Goal: Task Accomplishment & Management: Complete application form

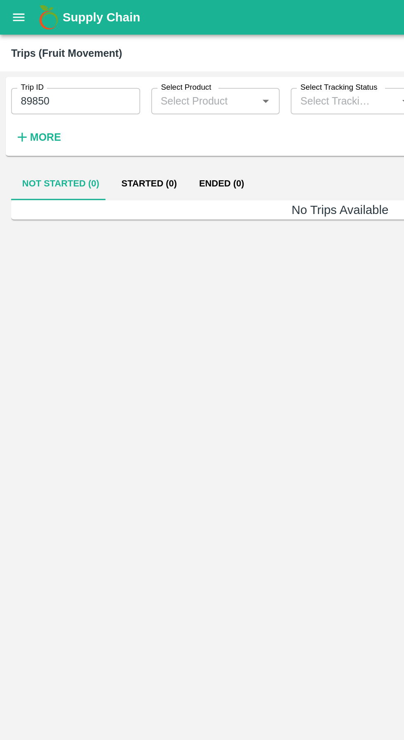
click at [11, 10] on icon "open drawer" at bounding box center [11, 10] width 7 height 5
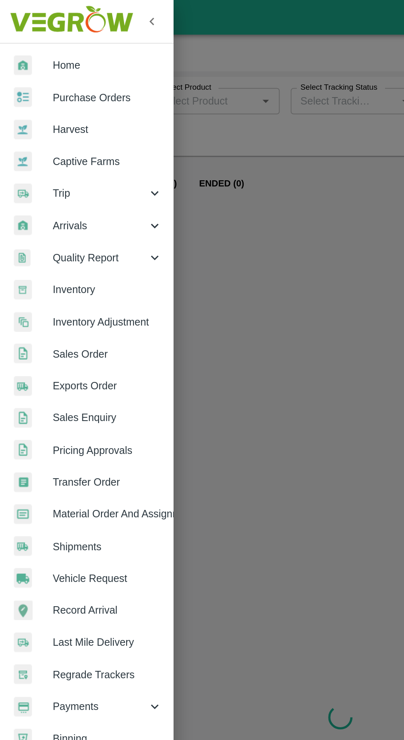
click at [36, 110] on div "Trip" at bounding box center [51, 114] width 103 height 19
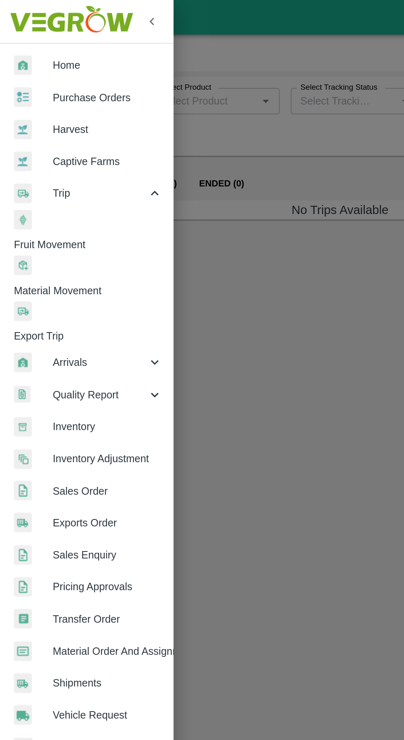
click at [52, 168] on span "Material Movement" at bounding box center [55, 172] width 95 height 9
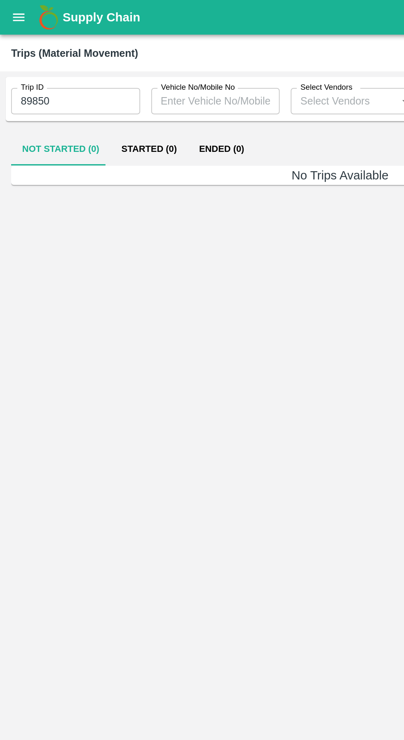
click at [38, 63] on input "89850" at bounding box center [45, 60] width 77 height 16
type input "8"
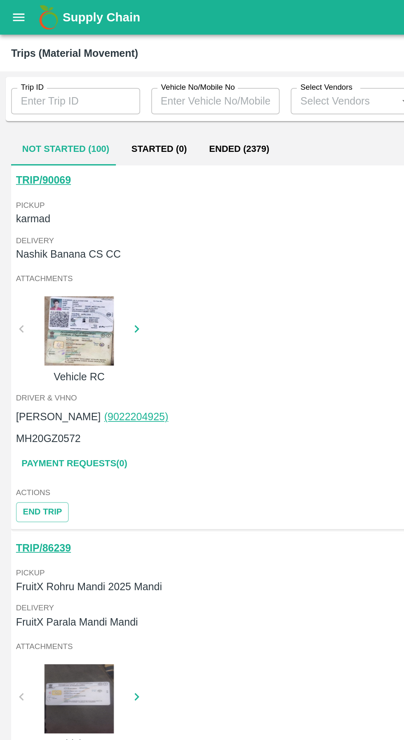
click at [20, 107] on link "TRIP/90069" at bounding box center [25, 107] width 33 height 7
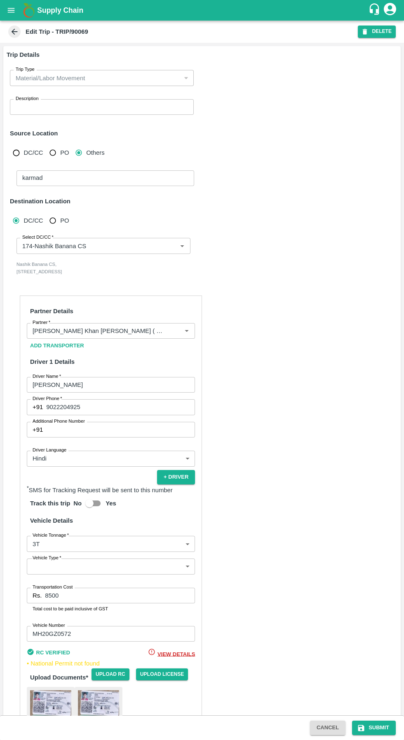
click at [142, 247] on input "Select DC/CC   *" at bounding box center [91, 245] width 145 height 11
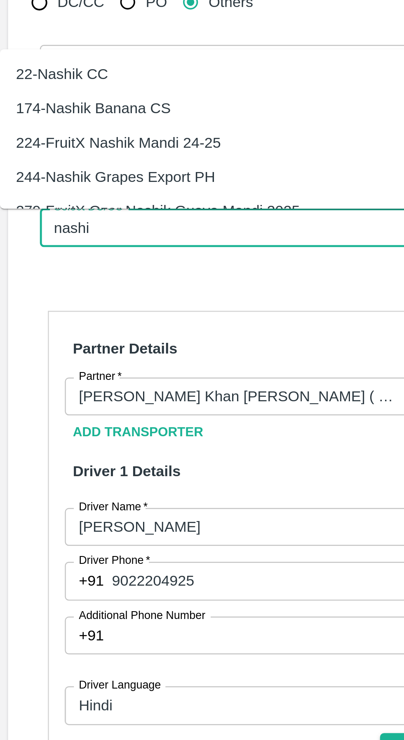
click at [26, 183] on div "22-Nashik CC" at bounding box center [26, 182] width 38 height 9
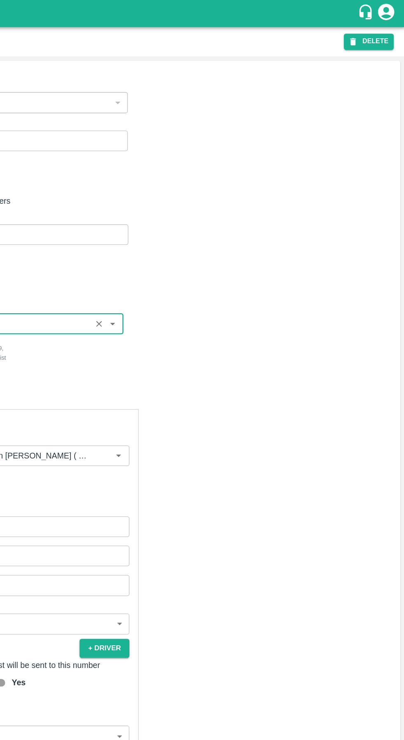
scroll to position [77, 0]
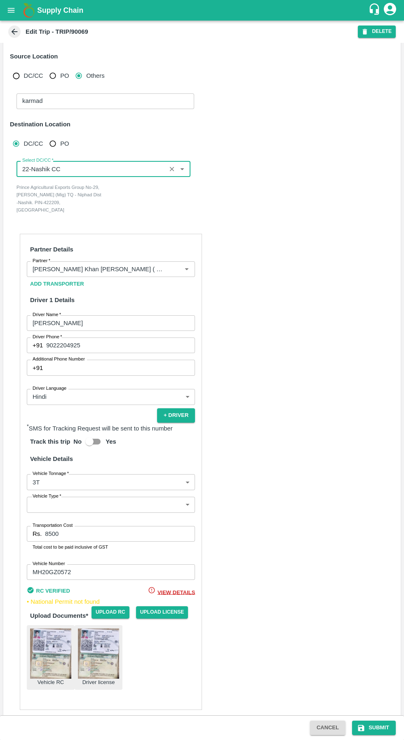
type input "22-Nashik CC"
click at [371, 726] on button "Submit" at bounding box center [374, 728] width 44 height 14
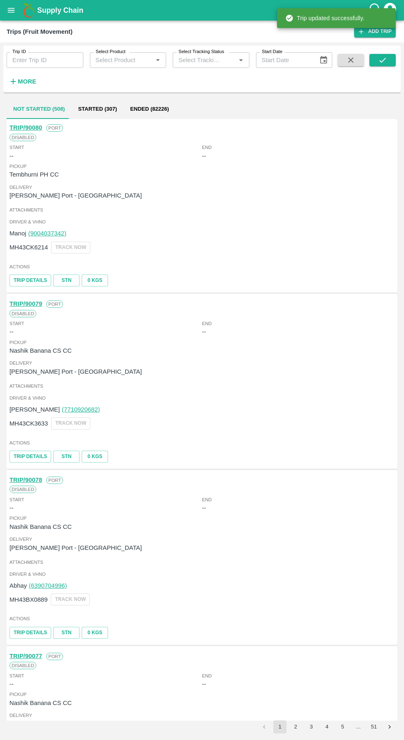
click at [30, 63] on input "Trip ID" at bounding box center [45, 60] width 77 height 16
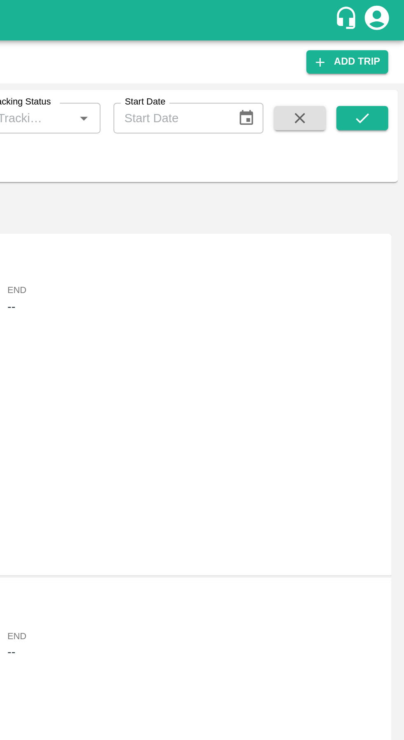
type input "90069"
click at [382, 61] on icon "submit" at bounding box center [382, 60] width 7 height 5
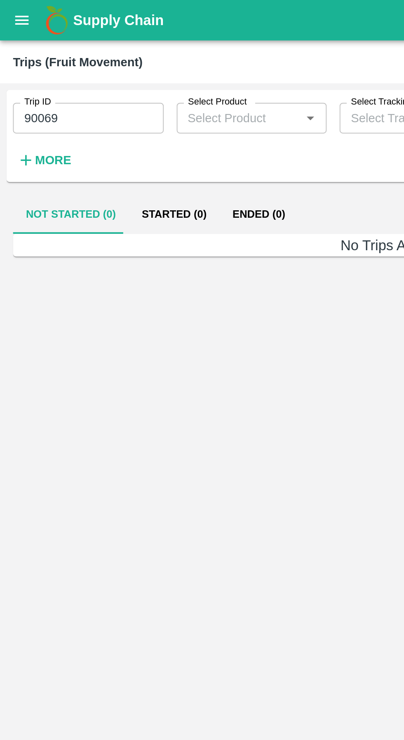
click at [13, 19] on button "open drawer" at bounding box center [11, 10] width 19 height 19
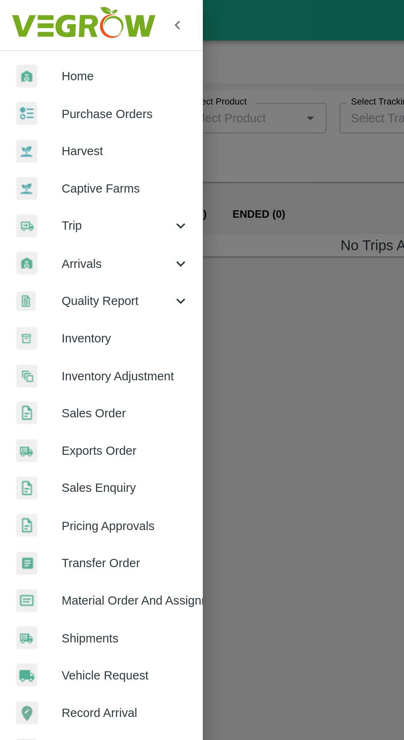
click at [33, 115] on span "Trip" at bounding box center [59, 114] width 56 height 9
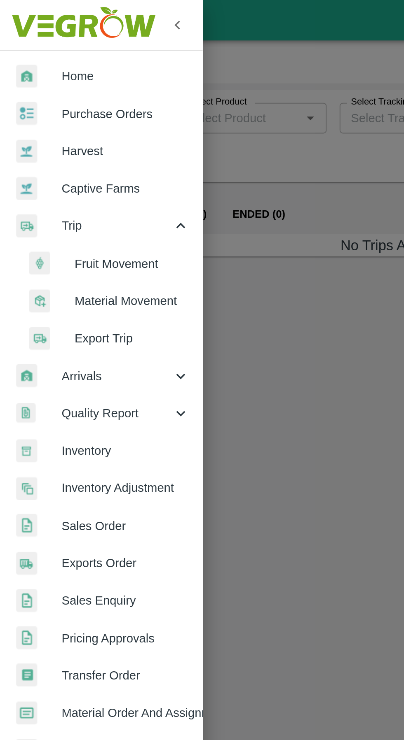
click at [44, 155] on span "Material Movement" at bounding box center [67, 153] width 58 height 9
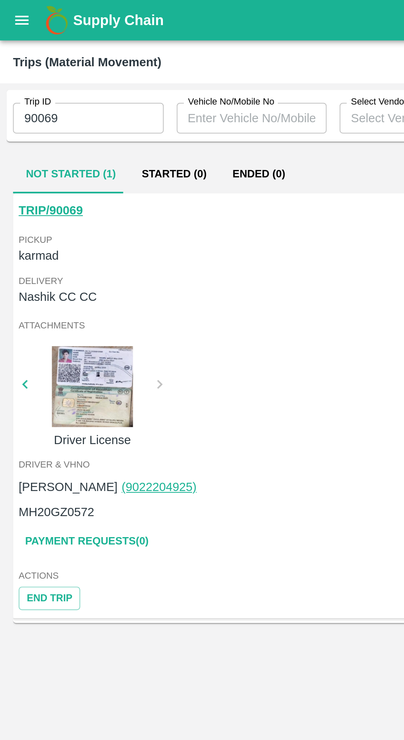
click at [30, 303] on button "End Trip" at bounding box center [24, 305] width 31 height 12
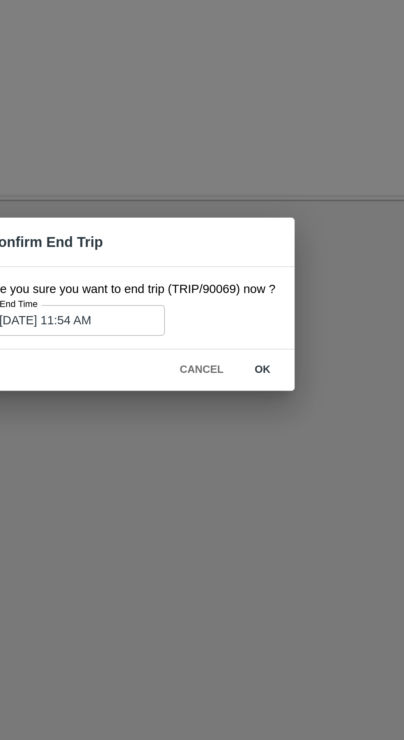
click at [264, 399] on button "ok" at bounding box center [268, 404] width 26 height 14
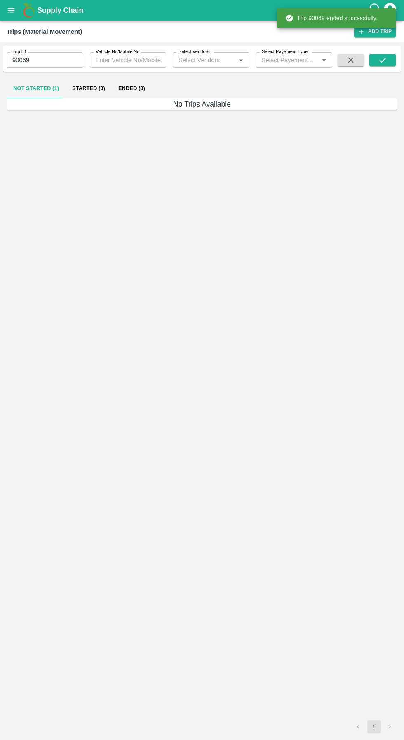
click at [118, 79] on button "Ended (0)" at bounding box center [132, 89] width 40 height 20
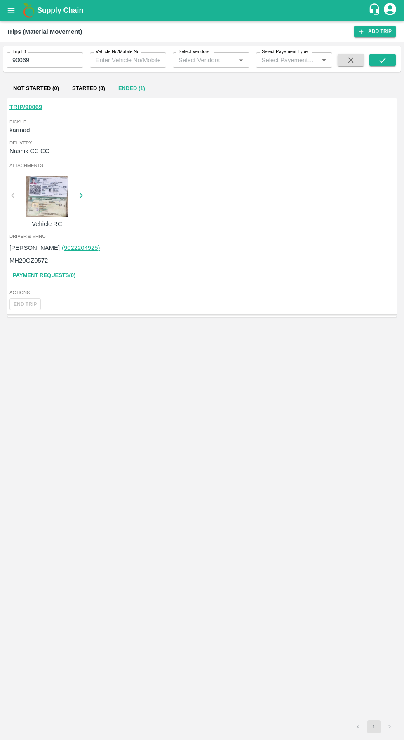
click at [42, 279] on link "Payment Requests( 0 )" at bounding box center [43, 275] width 69 height 14
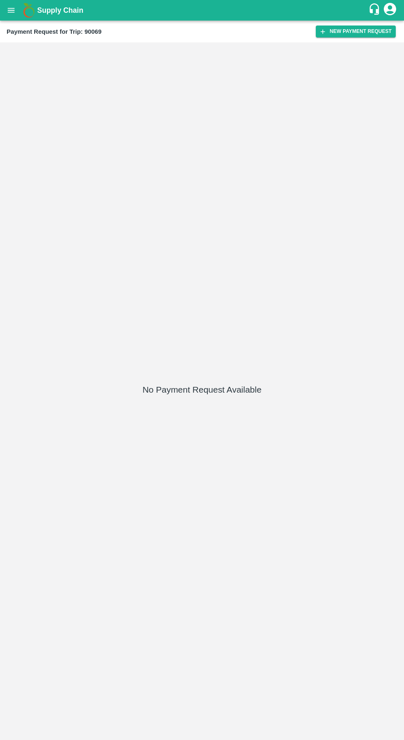
click at [359, 37] on button "New Payment Request" at bounding box center [355, 32] width 80 height 12
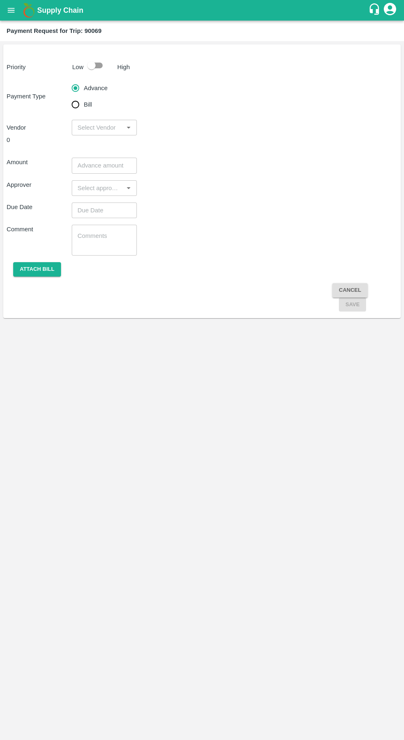
click at [108, 61] on div at bounding box center [99, 66] width 30 height 16
click at [88, 127] on input "input" at bounding box center [97, 127] width 47 height 11
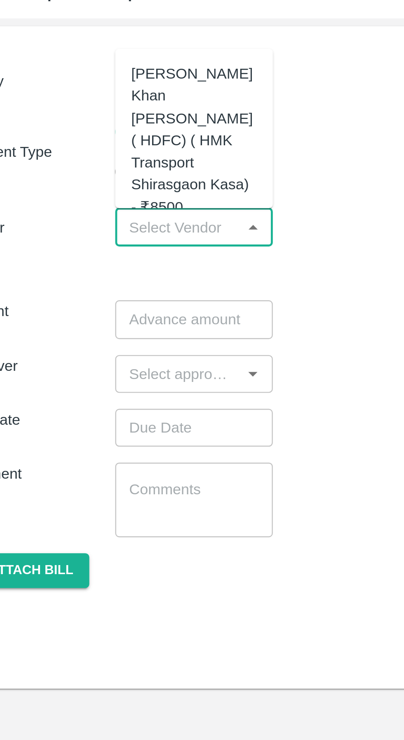
click at [110, 93] on div "[PERSON_NAME] Khan [PERSON_NAME] ( HDFC) ( HMK Transport Shirasgaon Kasa) - ₹85…" at bounding box center [104, 92] width 52 height 64
type input "[PERSON_NAME] Khan [PERSON_NAME] ( HDFC) ( HMK Transport Shirasgaon Kasa) - ₹85…"
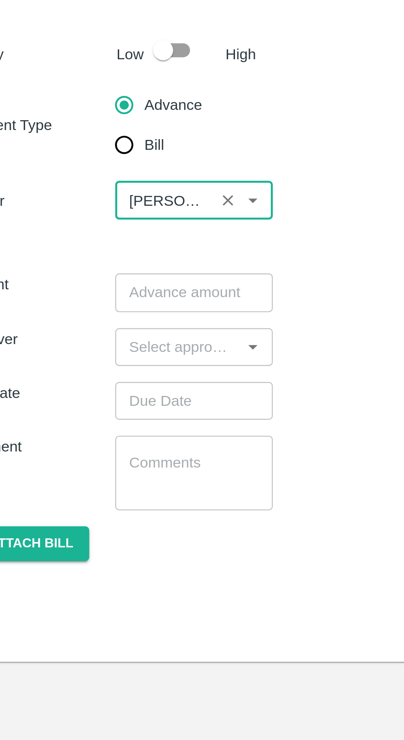
click at [76, 104] on input "Bill" at bounding box center [75, 104] width 16 height 16
radio input "true"
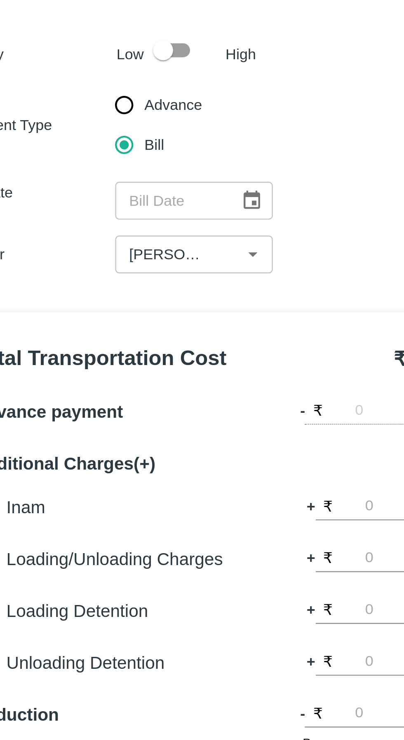
click at [129, 131] on icon "Choose date" at bounding box center [128, 127] width 9 height 9
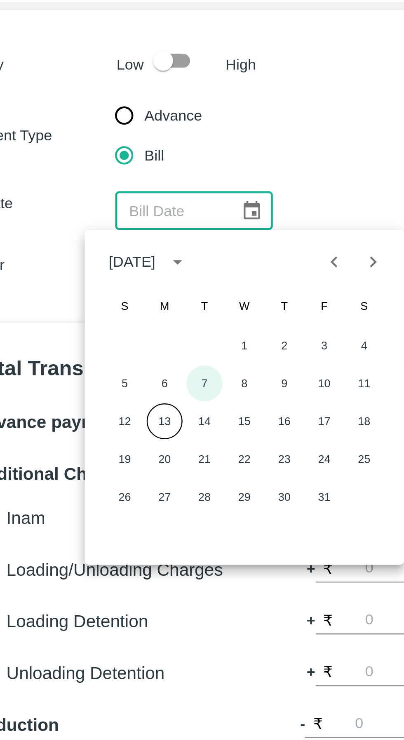
click at [113, 203] on button "7" at bounding box center [108, 198] width 15 height 15
type input "[DATE]"
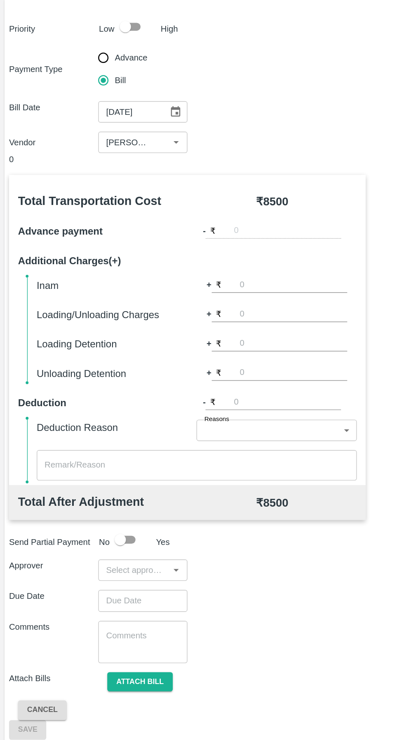
click at [112, 463] on input "input" at bounding box center [97, 462] width 47 height 11
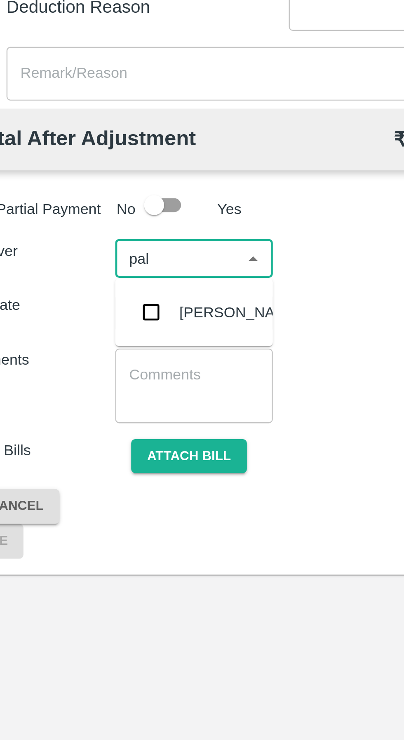
type input "palw"
click at [90, 484] on input "checkbox" at bounding box center [86, 484] width 16 height 16
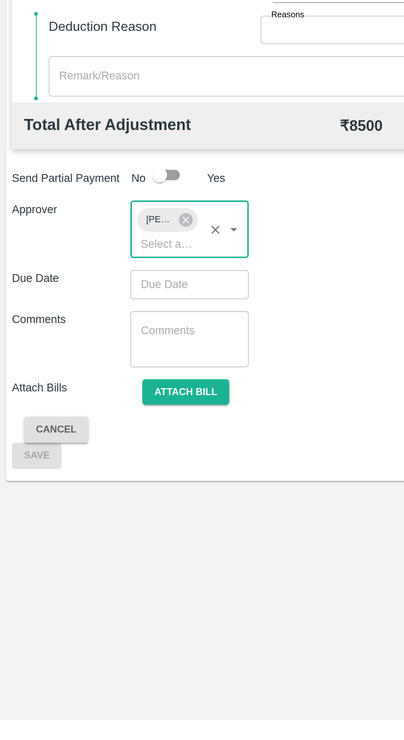
click at [109, 504] on input "Choose date" at bounding box center [101, 501] width 59 height 16
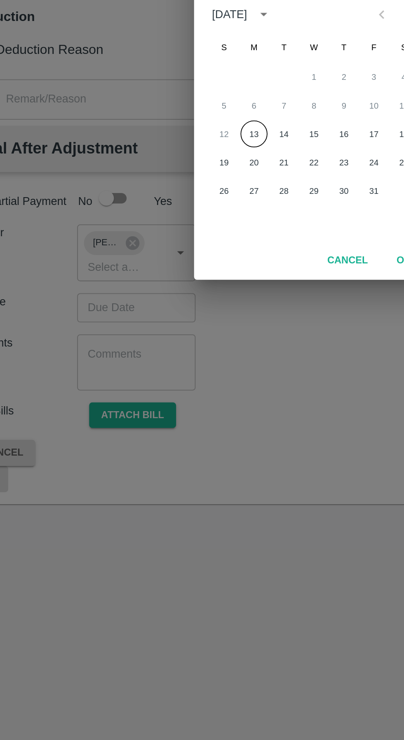
click at [170, 402] on button "13" at bounding box center [168, 404] width 15 height 15
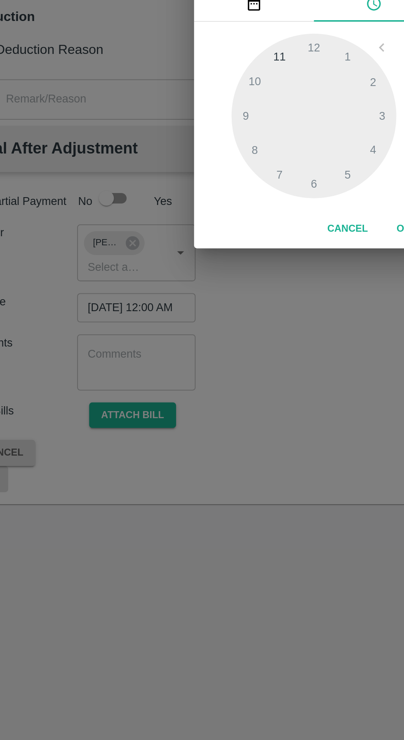
click at [218, 437] on div at bounding box center [201, 395] width 91 height 91
click at [215, 423] on div at bounding box center [201, 395] width 91 height 91
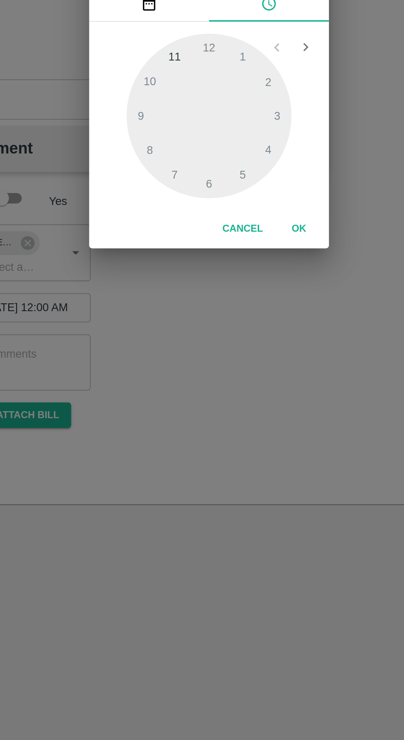
click at [239, 413] on div at bounding box center [201, 395] width 91 height 91
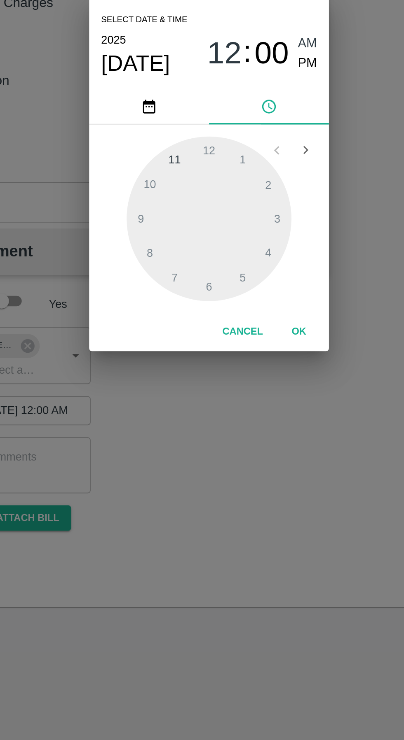
click at [259, 313] on span "PM" at bounding box center [256, 309] width 11 height 11
click at [229, 430] on div at bounding box center [201, 395] width 91 height 91
type input "[DATE] 05:00 PM"
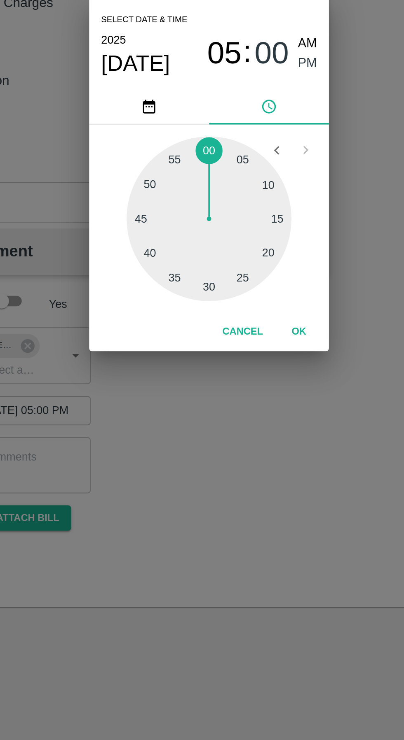
click at [256, 462] on button "OK" at bounding box center [251, 457] width 26 height 14
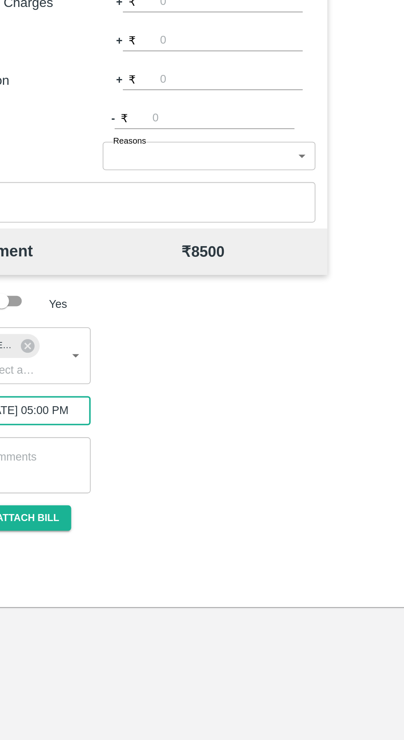
scroll to position [0, 6]
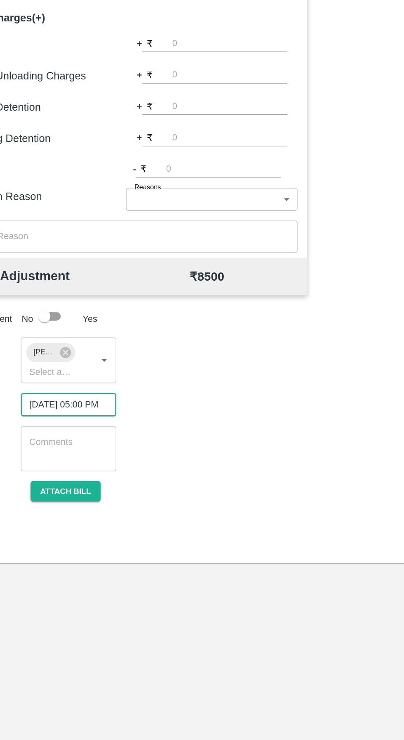
click at [114, 562] on button "Attach bill" at bounding box center [102, 560] width 48 height 14
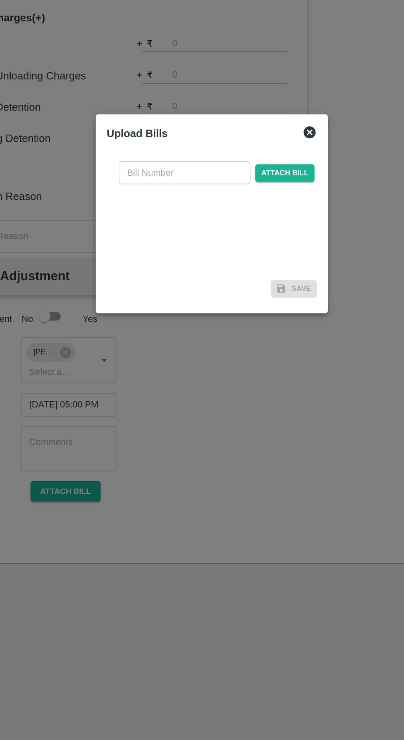
scroll to position [0, 0]
click at [156, 345] on input "text" at bounding box center [183, 342] width 90 height 16
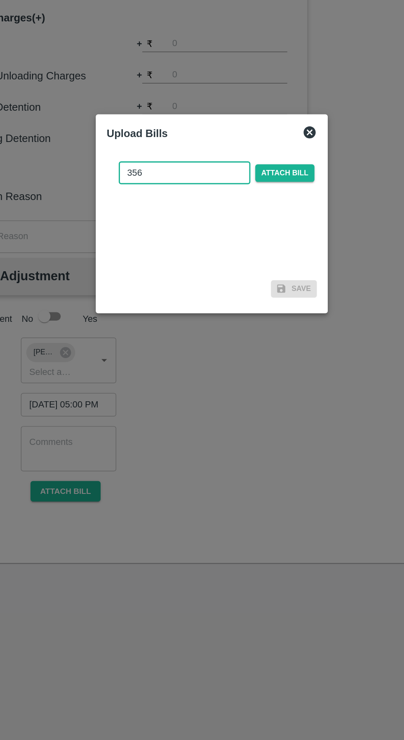
type input "356"
click at [259, 345] on span "Attach bill" at bounding box center [251, 342] width 40 height 12
click at [0, 0] on input "Attach bill" at bounding box center [0, 0] width 0 height 0
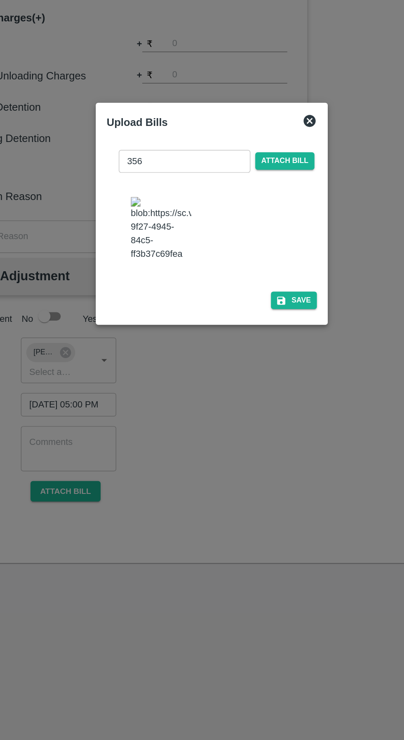
click at [252, 427] on icon "button" at bounding box center [249, 430] width 6 height 6
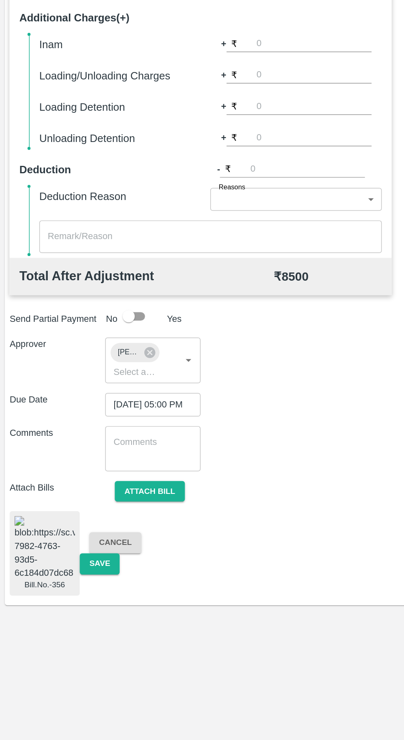
click at [72, 609] on button "Save" at bounding box center [67, 609] width 27 height 14
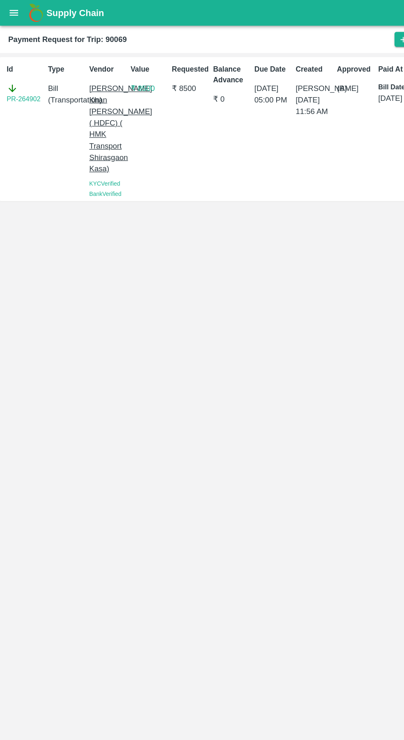
click at [237, 537] on div "Id PR-264902 Type Bill ( Transportation ) Vendor [PERSON_NAME] Khan [PERSON_NAM…" at bounding box center [202, 391] width 404 height 698
